Goal: Information Seeking & Learning: Learn about a topic

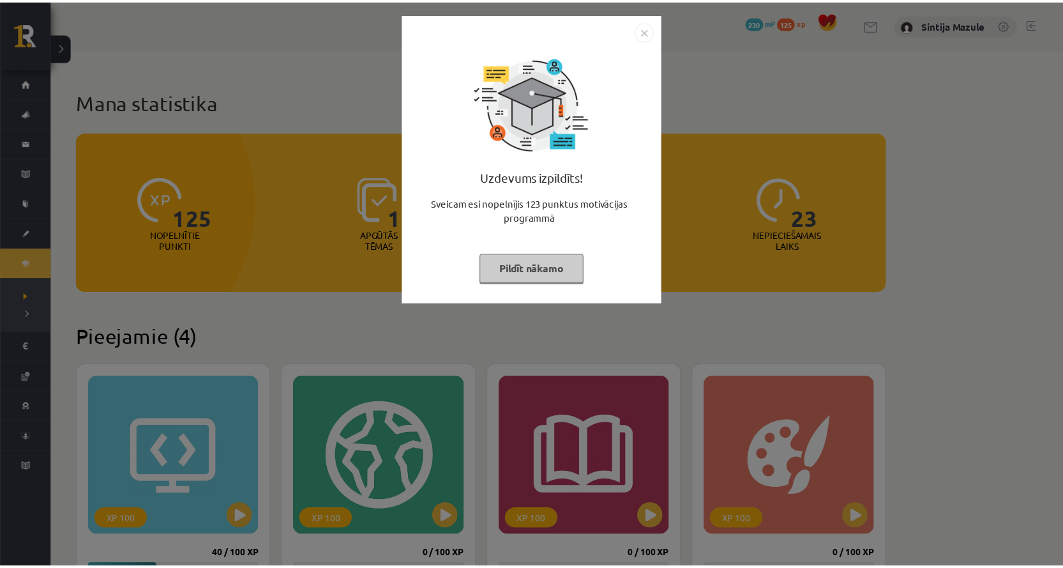
scroll to position [192, 0]
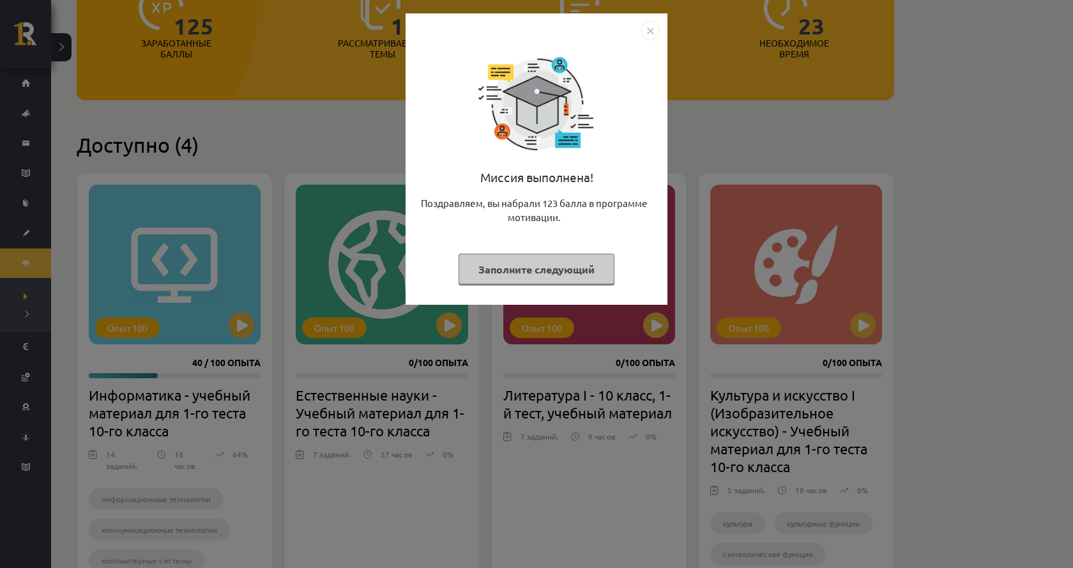
click at [198, 67] on div "Миссия выполнена! Поздравляем, вы набрали 123 балла в программе мотивации. Запо…" at bounding box center [536, 284] width 1073 height 568
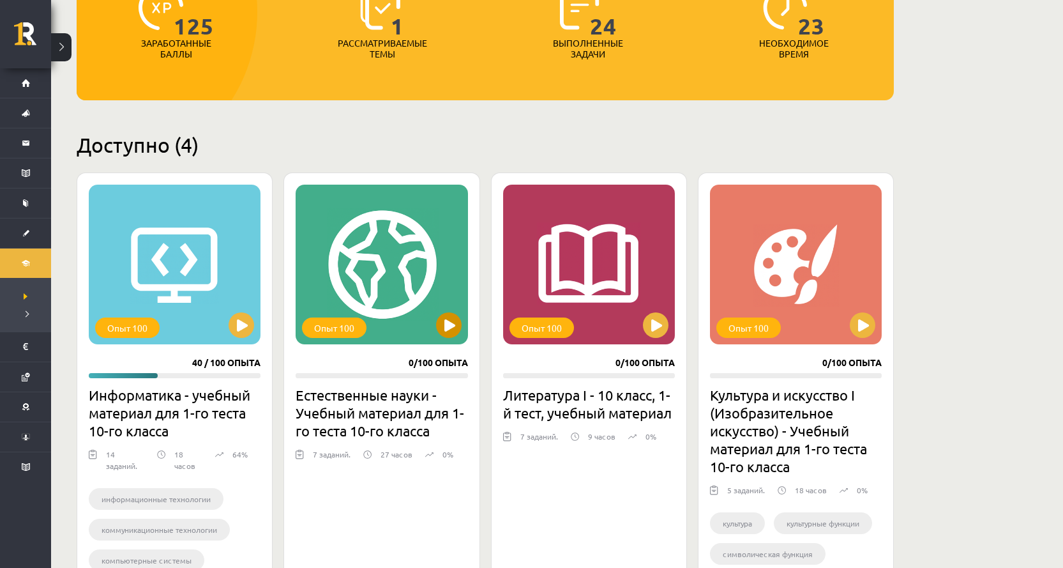
click at [319, 230] on div "Опыт 100" at bounding box center [382, 265] width 172 height 160
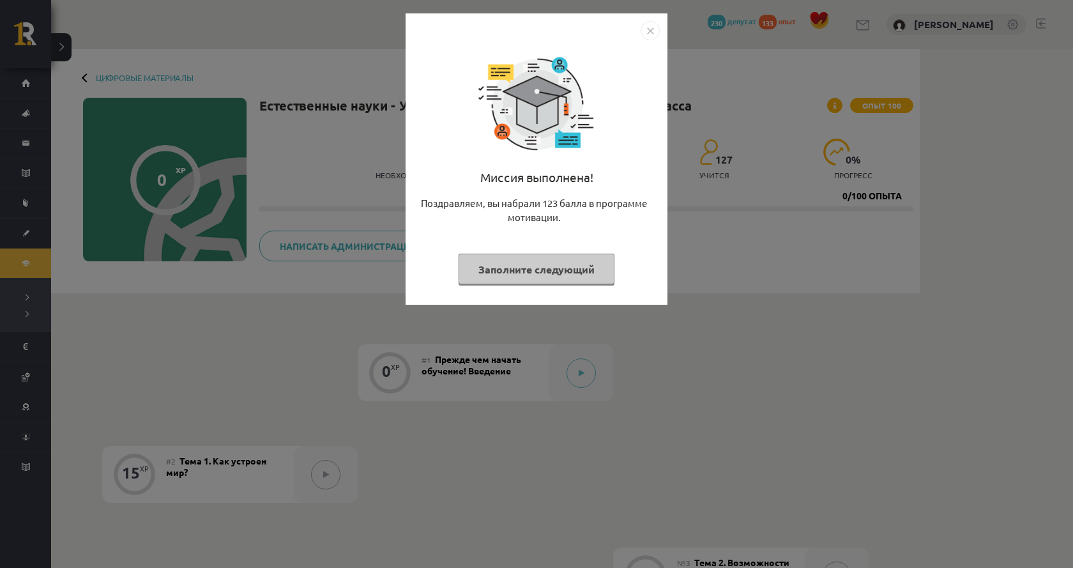
click at [793, 142] on div "Миссия выполнена! Поздравляем, вы набрали 123 балла в программе мотивации. Запо…" at bounding box center [536, 284] width 1073 height 568
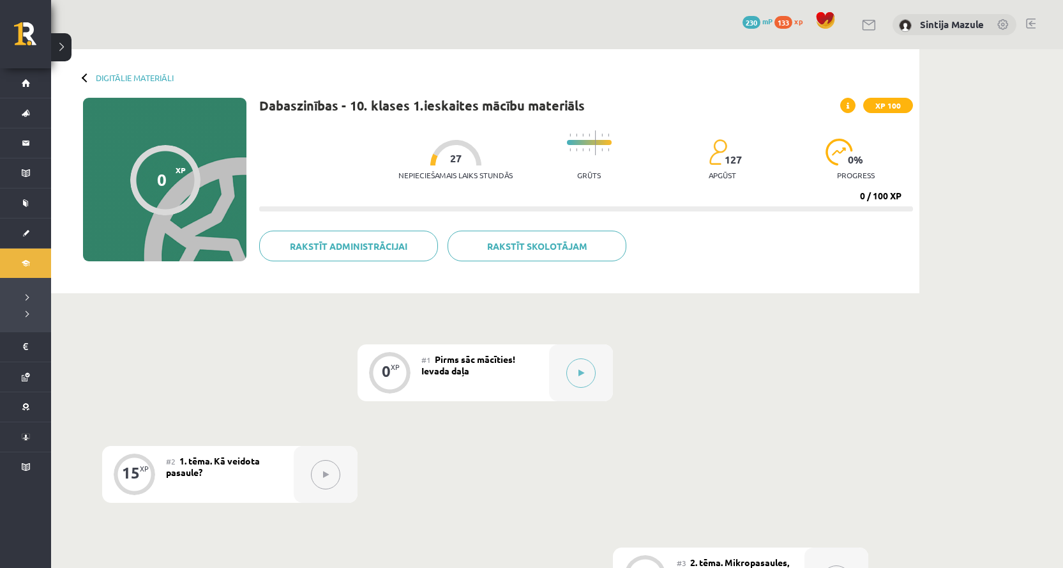
click at [792, 238] on div "Rakstīt skolotājam Rakstīt administrācijai" at bounding box center [586, 251] width 654 height 40
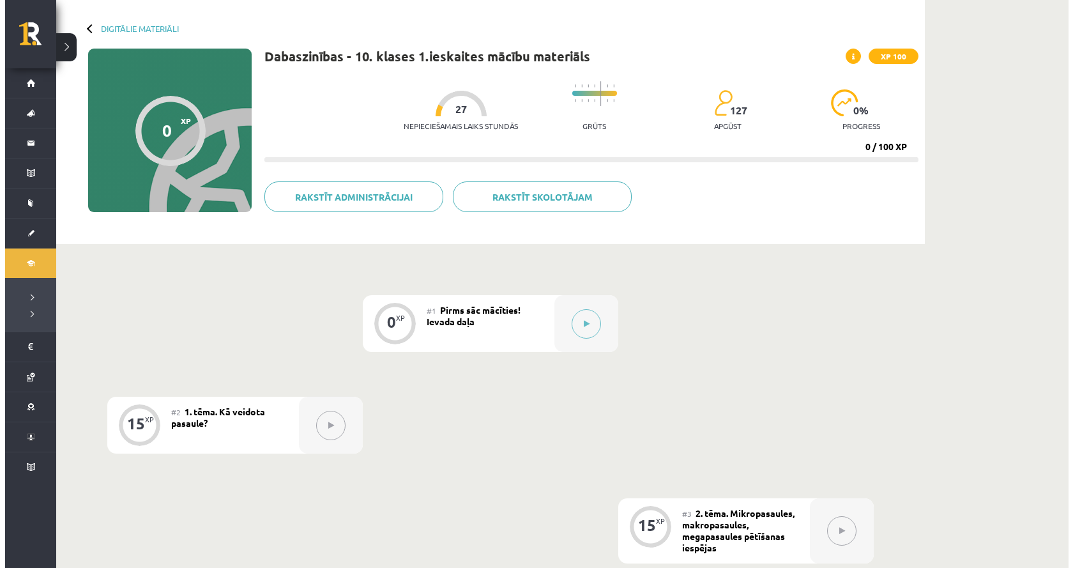
scroll to position [128, 0]
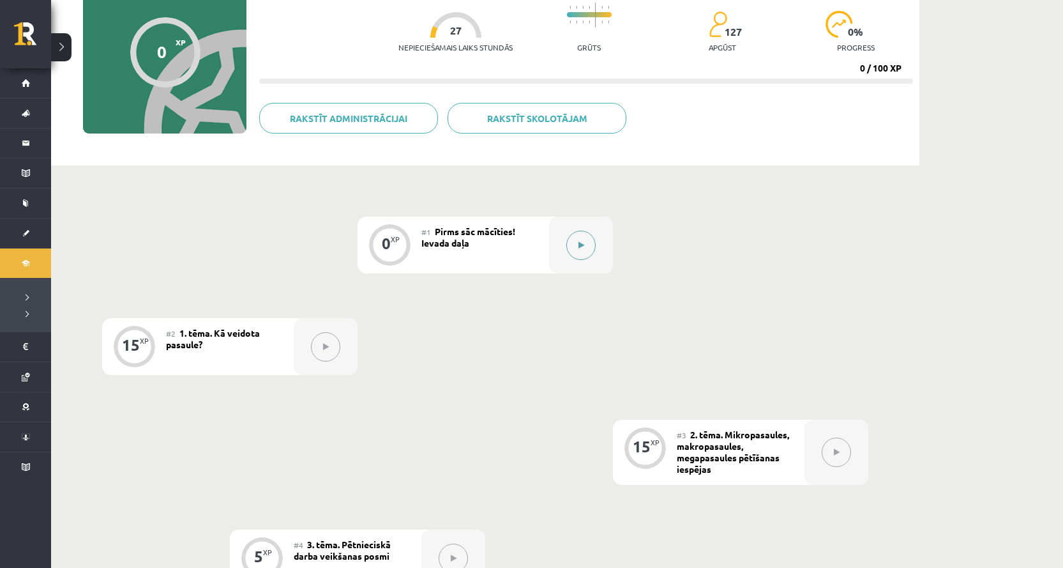
click at [601, 248] on div at bounding box center [581, 245] width 64 height 57
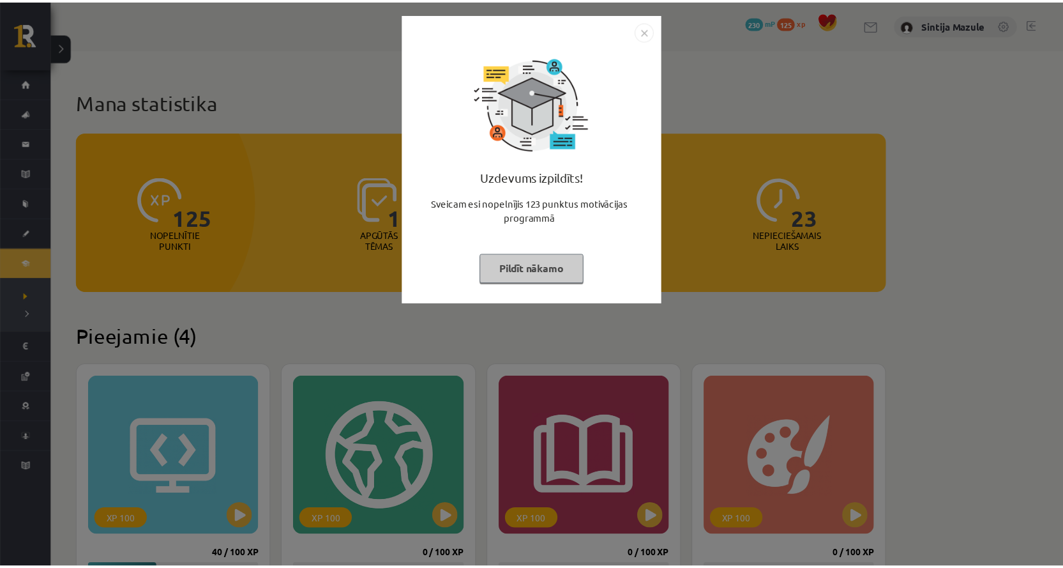
scroll to position [192, 0]
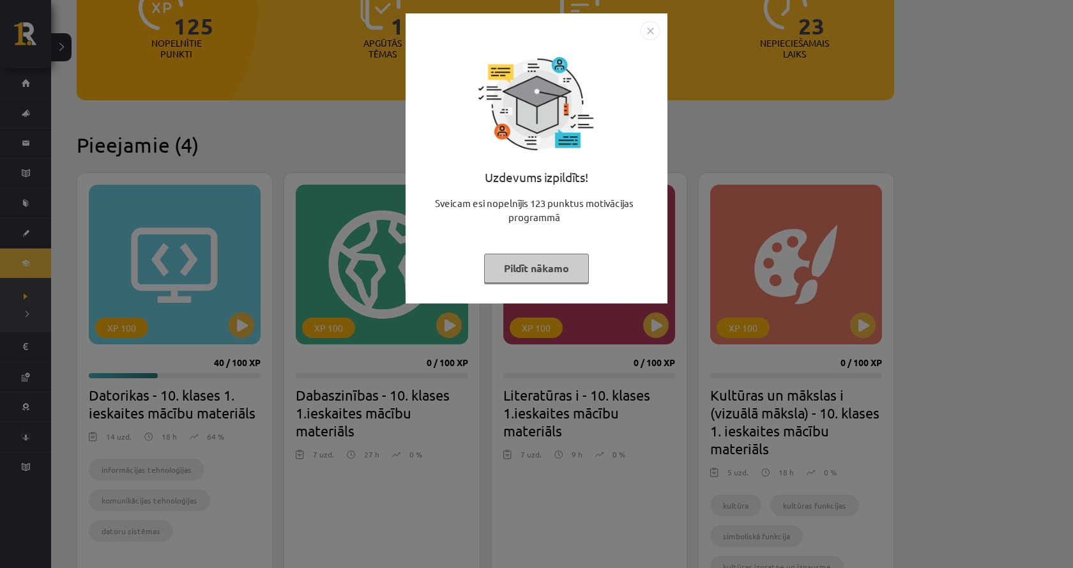
click at [245, 133] on div "Uzdevums izpildīts! Sveicam esi nopelnījis 123 punktus motivācijas programmā Pi…" at bounding box center [536, 284] width 1073 height 568
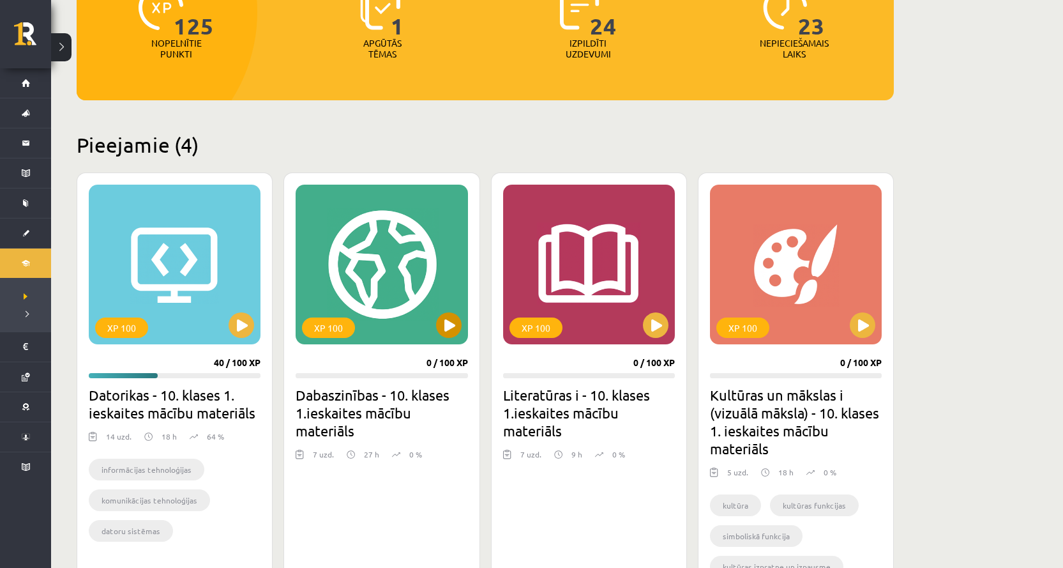
click at [328, 257] on div "XP 100" at bounding box center [382, 265] width 172 height 160
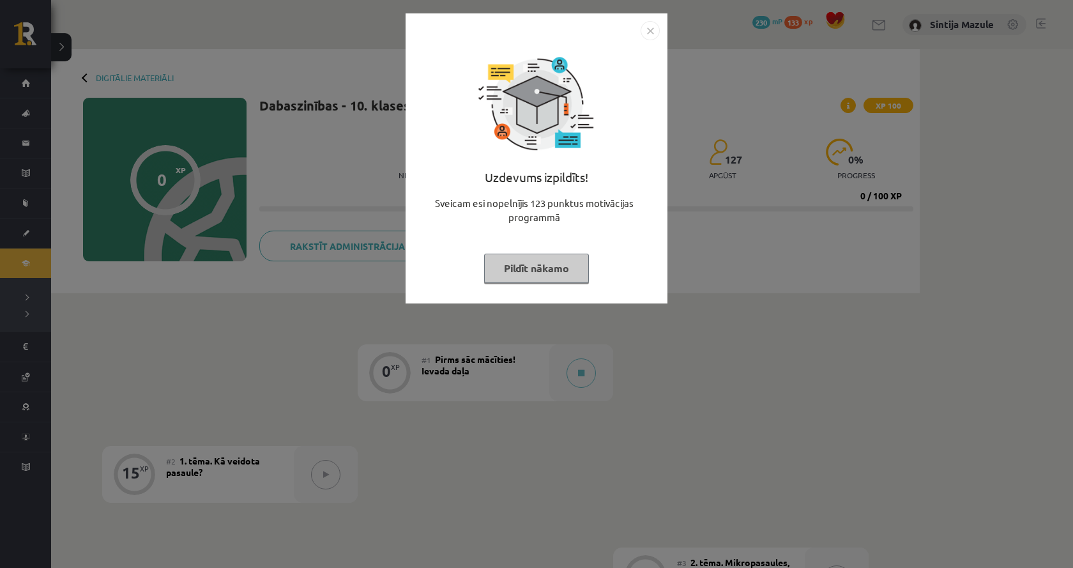
click at [365, 291] on div "Uzdevums izpildīts! Sveicam esi nopelnījis 123 punktus motivācijas programmā Pi…" at bounding box center [536, 284] width 1073 height 568
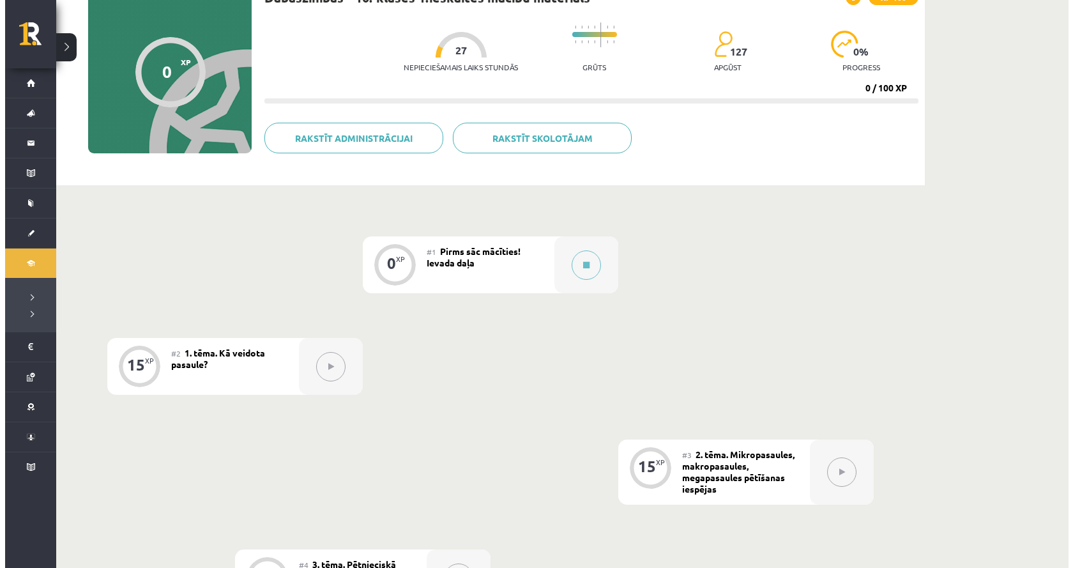
scroll to position [36, 0]
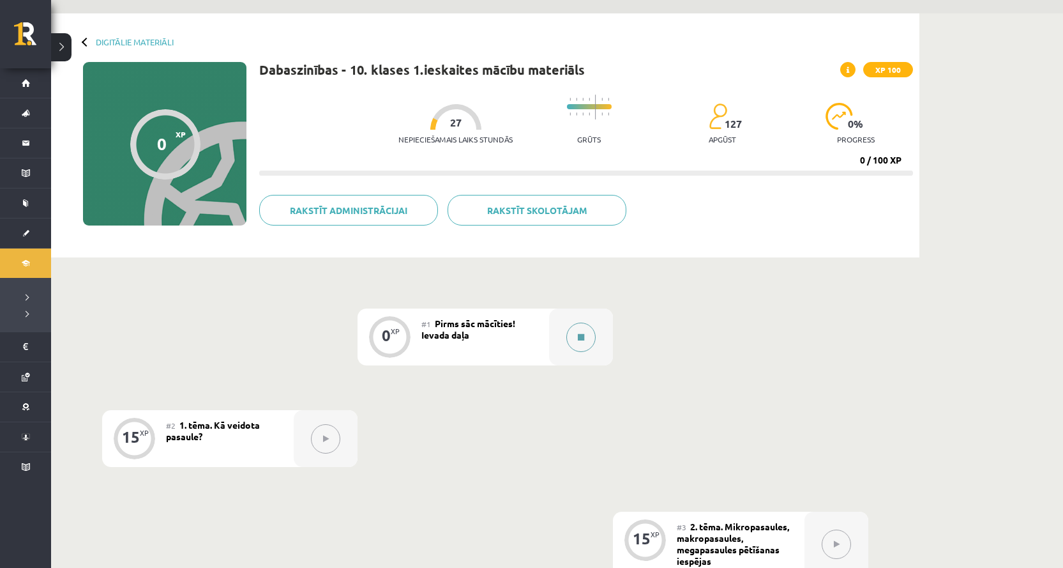
click at [582, 362] on div at bounding box center [581, 336] width 64 height 57
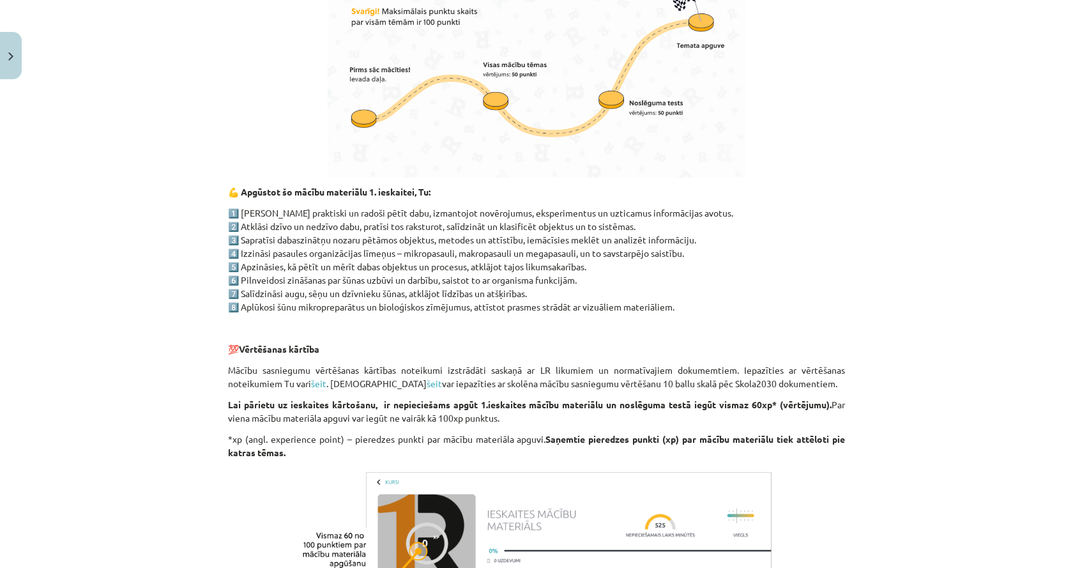
scroll to position [908, 0]
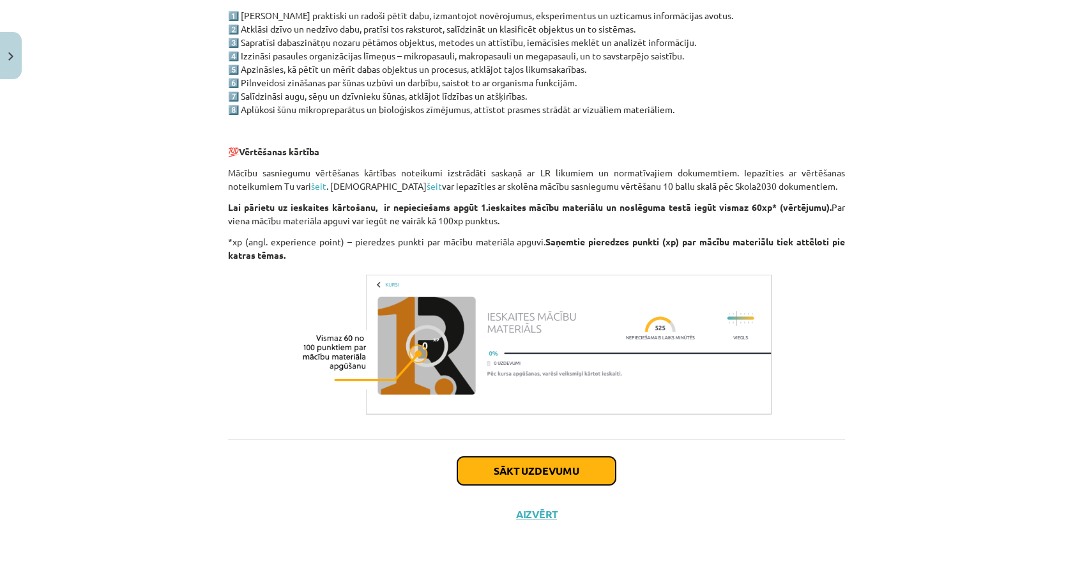
click at [568, 466] on button "Sākt uzdevumu" at bounding box center [536, 471] width 158 height 28
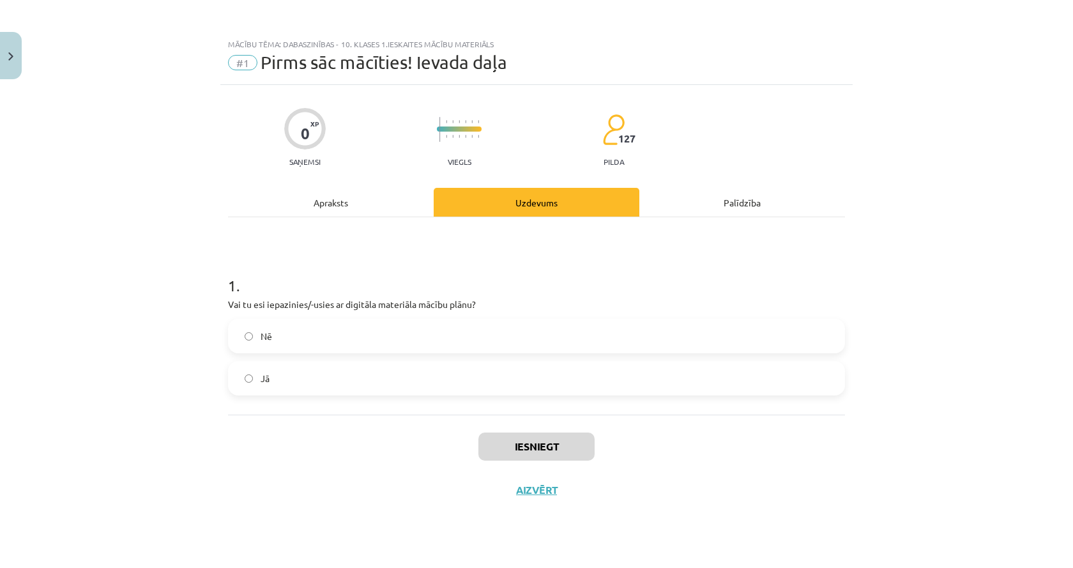
scroll to position [0, 0]
click at [298, 379] on label "Jā" at bounding box center [536, 378] width 614 height 32
click at [459, 457] on div "Iesniegt Aizvērt" at bounding box center [536, 458] width 617 height 89
click at [511, 457] on button "Iesniegt" at bounding box center [536, 446] width 116 height 28
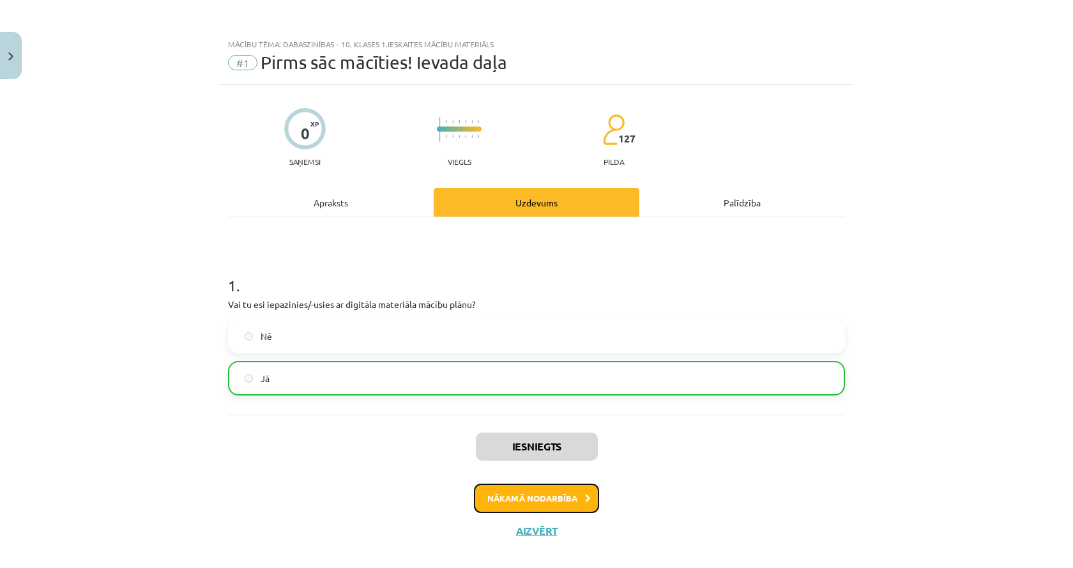
click at [563, 490] on button "Nākamā nodarbība" at bounding box center [536, 497] width 125 height 29
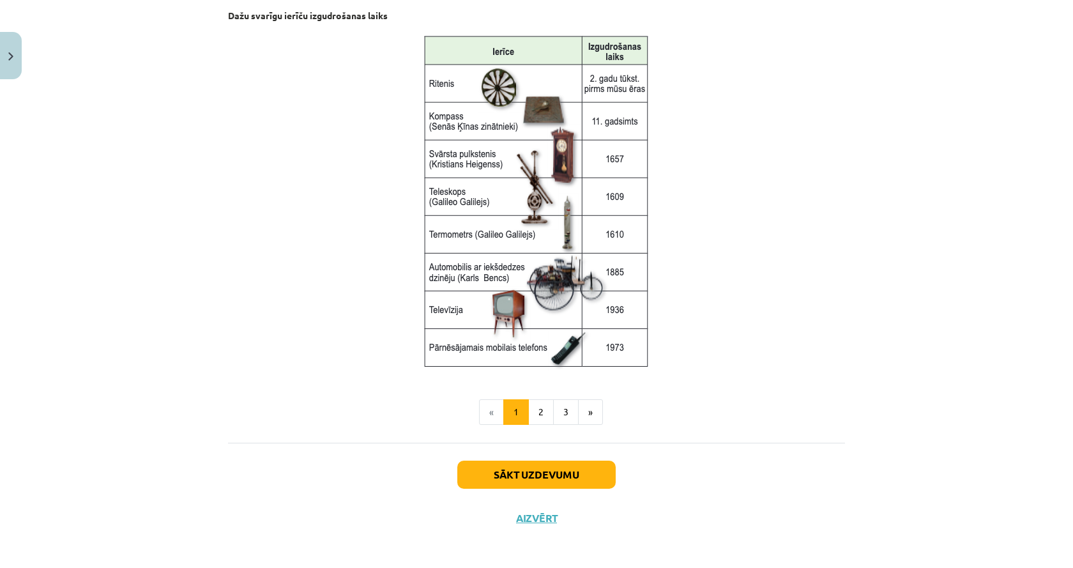
scroll to position [1621, 0]
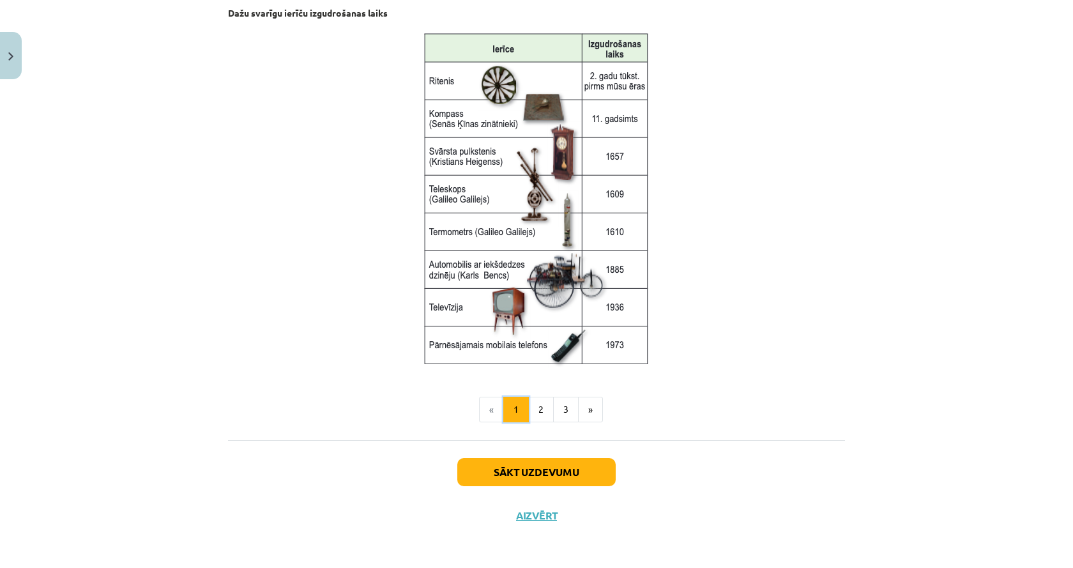
click at [519, 404] on button "1" at bounding box center [516, 410] width 26 height 26
click at [545, 407] on button "2" at bounding box center [541, 410] width 26 height 26
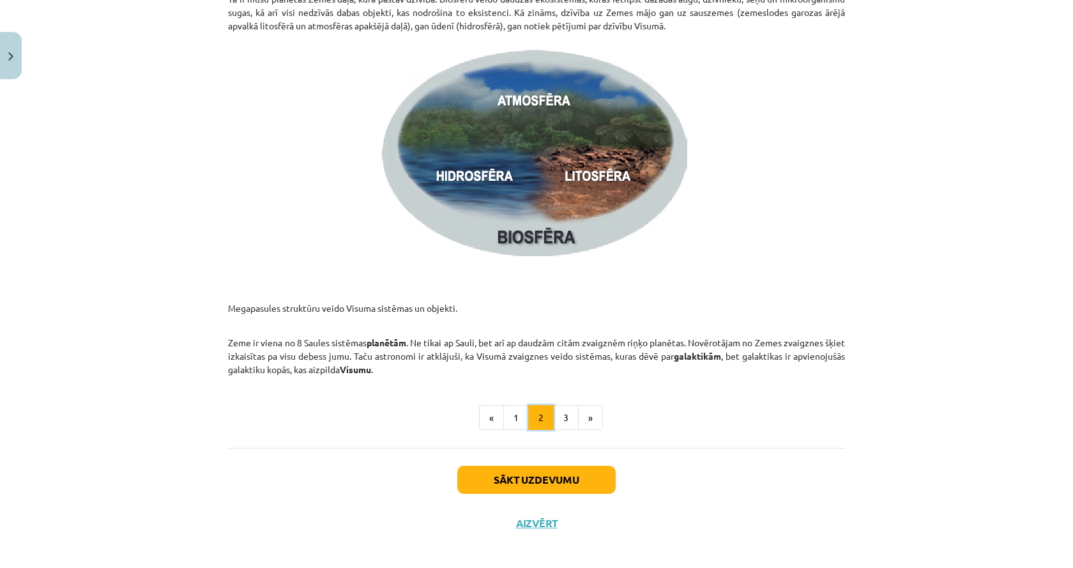
scroll to position [1839, 0]
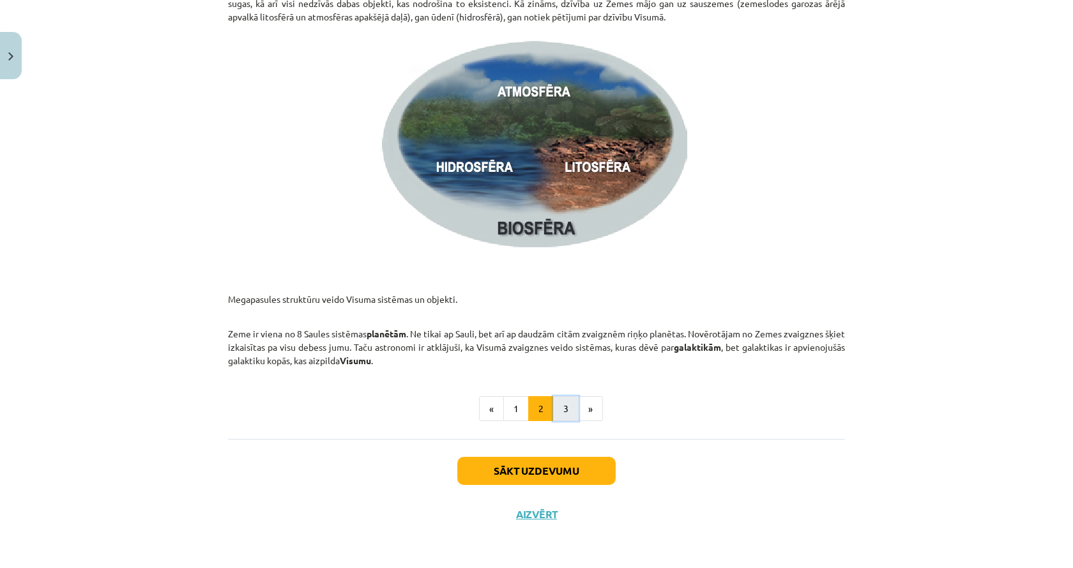
click at [561, 407] on button "3" at bounding box center [566, 409] width 26 height 26
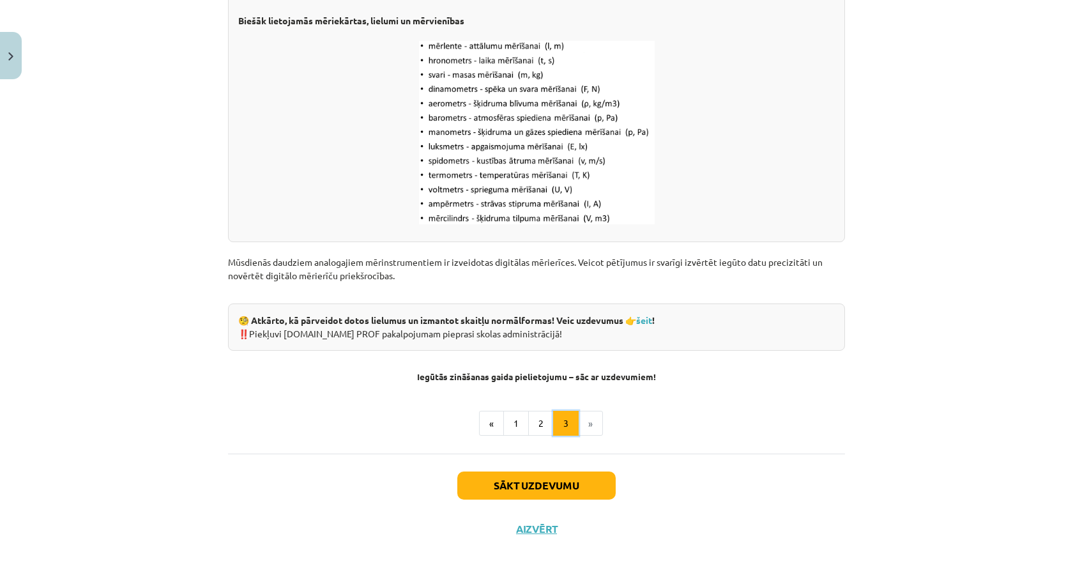
scroll to position [1585, 0]
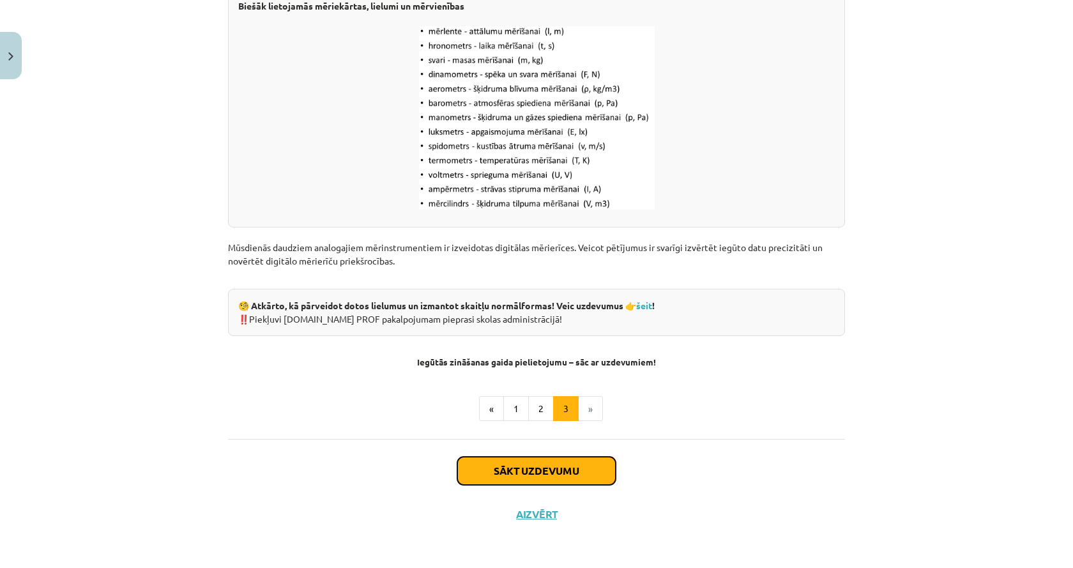
click at [570, 466] on button "Sākt uzdevumu" at bounding box center [536, 471] width 158 height 28
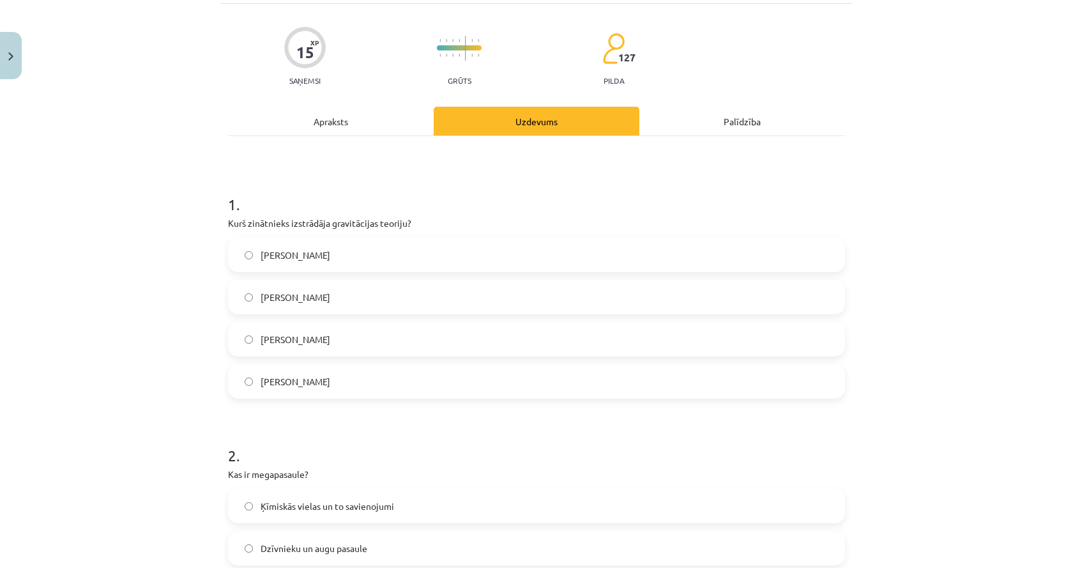
scroll to position [32, 0]
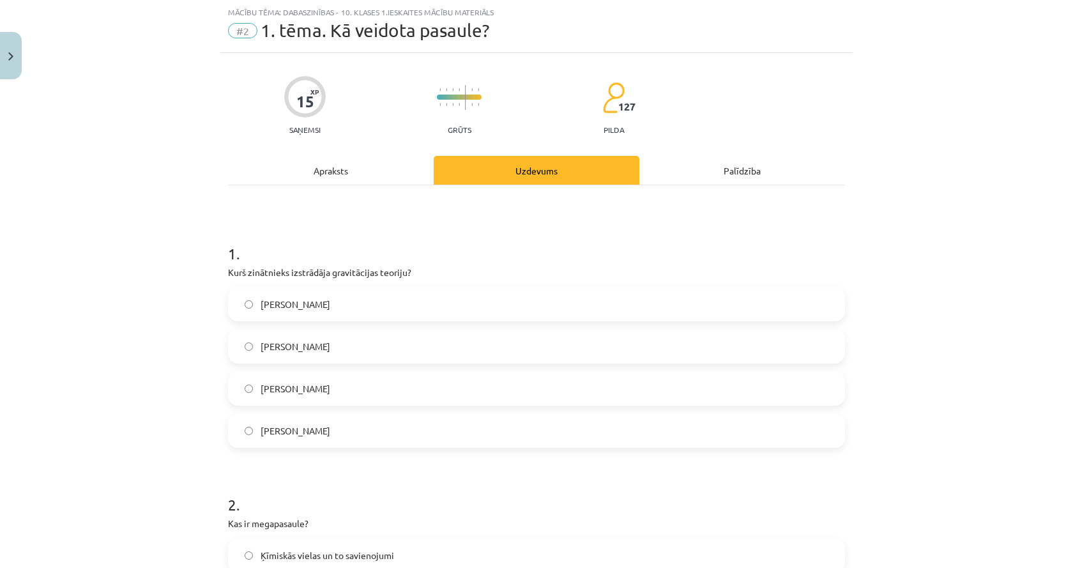
click at [310, 169] on div "Apraksts" at bounding box center [331, 170] width 206 height 29
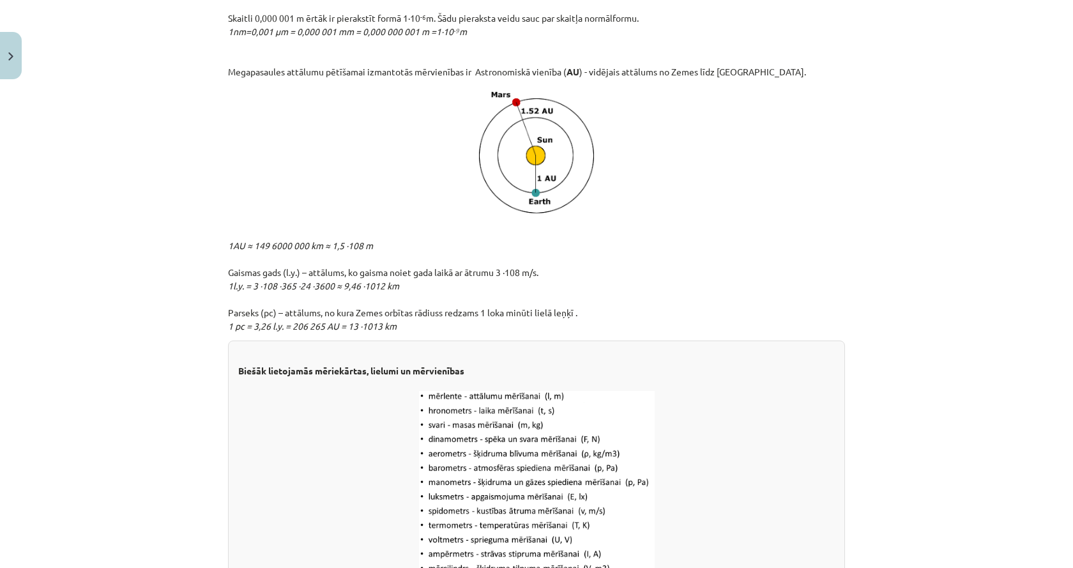
scroll to position [1309, 0]
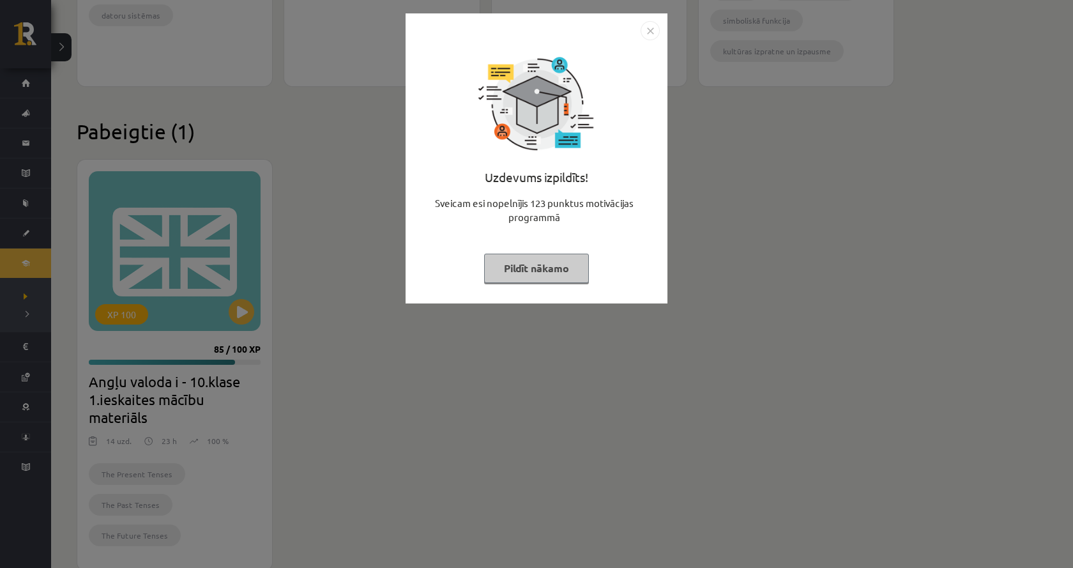
click at [283, 438] on div "Uzdevums izpildīts! Sveicam esi nopelnījis 123 punktus motivācijas programmā Pi…" at bounding box center [536, 284] width 1073 height 568
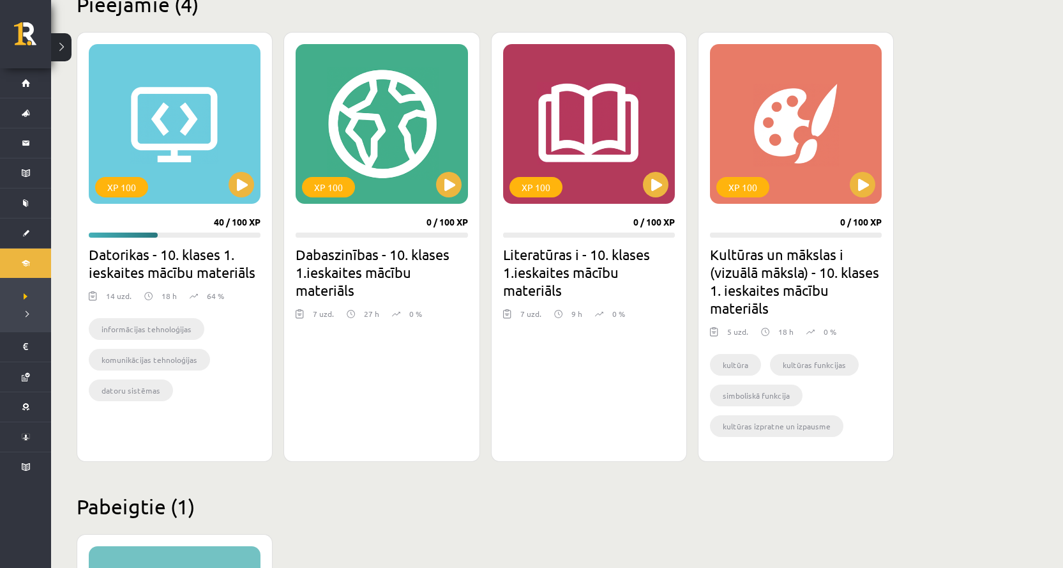
scroll to position [196, 0]
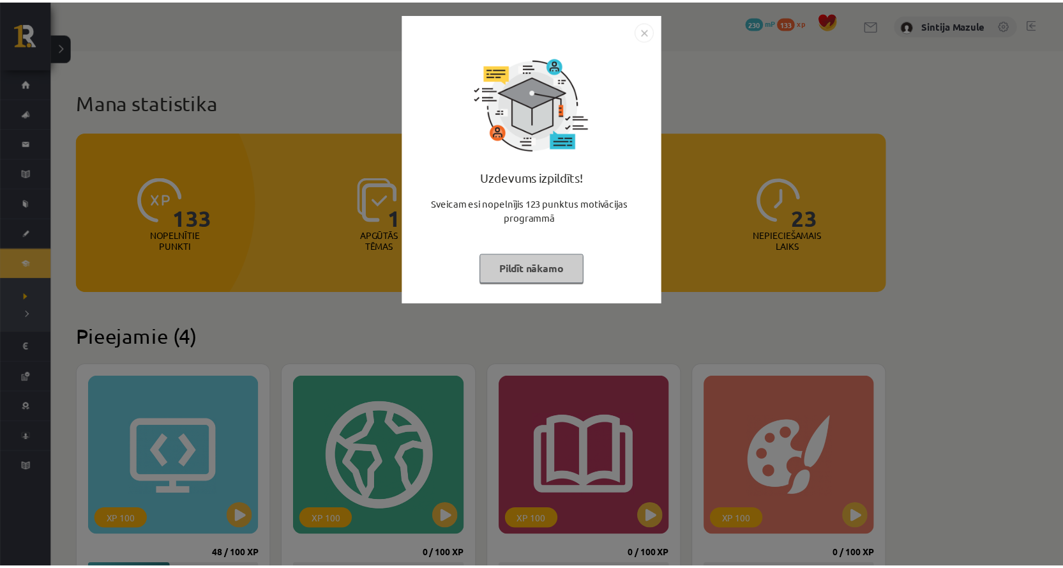
scroll to position [196, 0]
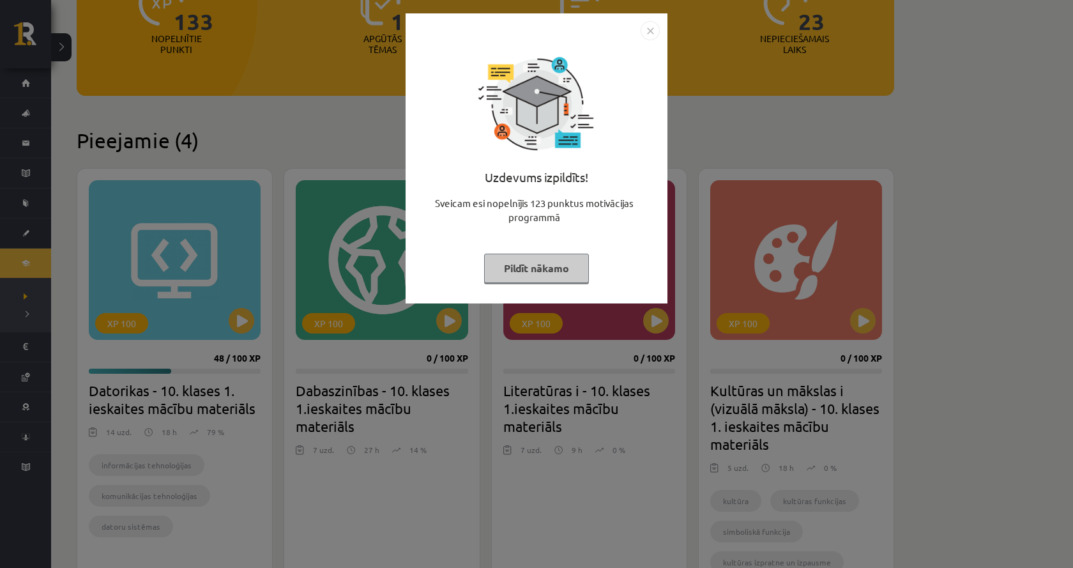
click at [257, 114] on div "Uzdevums izpildīts! Sveicam esi nopelnījis 123 punktus motivācijas programmā Pi…" at bounding box center [536, 284] width 1073 height 568
